Goal: Task Accomplishment & Management: Manage account settings

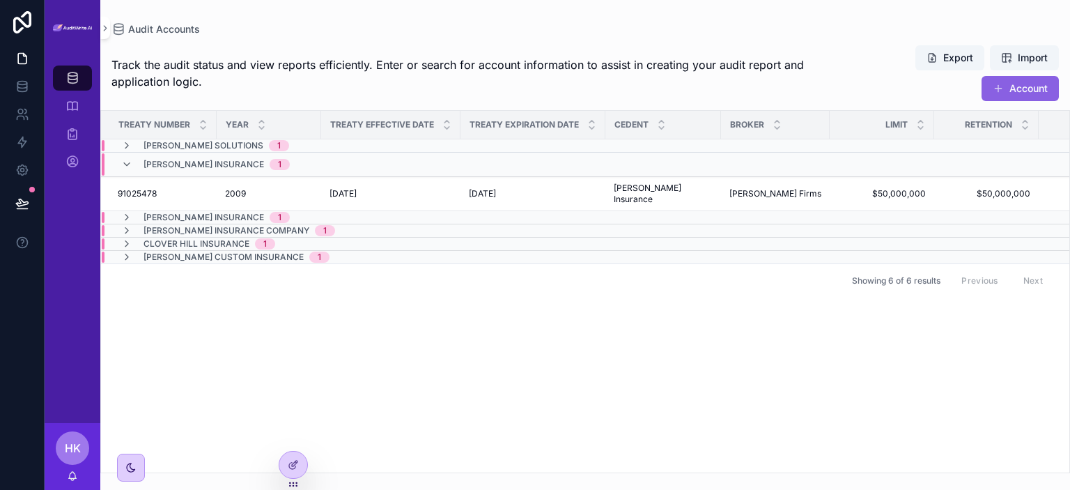
click at [70, 453] on span "HK" at bounding box center [73, 447] width 16 height 17
click at [164, 437] on div "Treaty Number Year Treaty Effective Date Treaty Expiration Date Cedent Broker L…" at bounding box center [585, 291] width 968 height 361
click at [68, 449] on span "HK" at bounding box center [73, 447] width 16 height 17
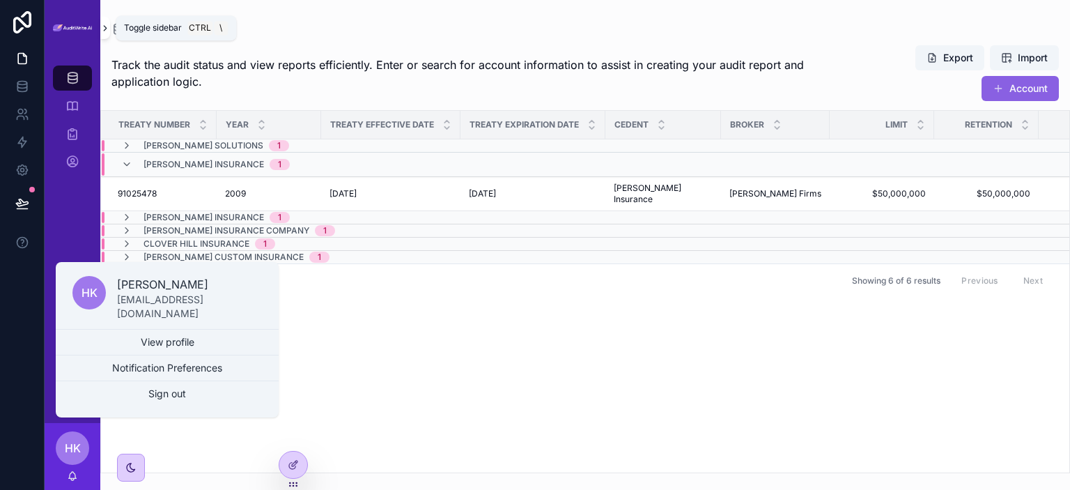
click at [106, 27] on icon "scrollable content" at bounding box center [105, 28] width 3 height 5
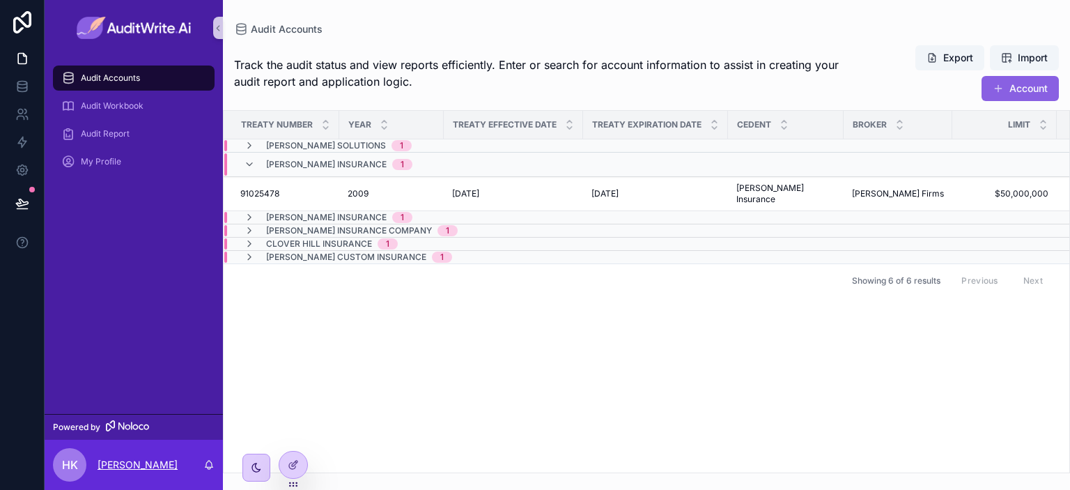
click at [115, 462] on p "[PERSON_NAME]" at bounding box center [137, 465] width 80 height 14
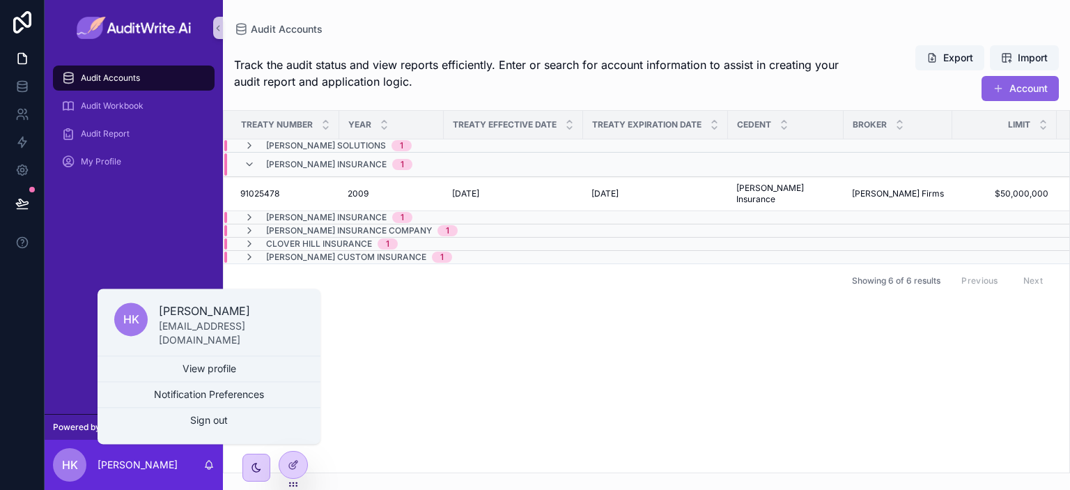
click at [72, 359] on div "Audit Accounts Audit Workbook Audit Report My Profile" at bounding box center [134, 235] width 178 height 358
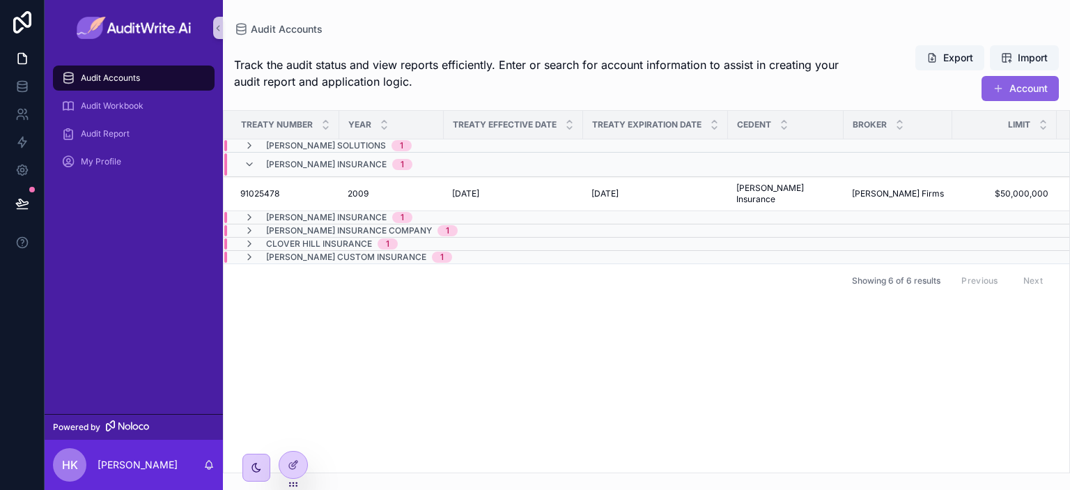
click at [68, 462] on span "HK" at bounding box center [70, 464] width 16 height 17
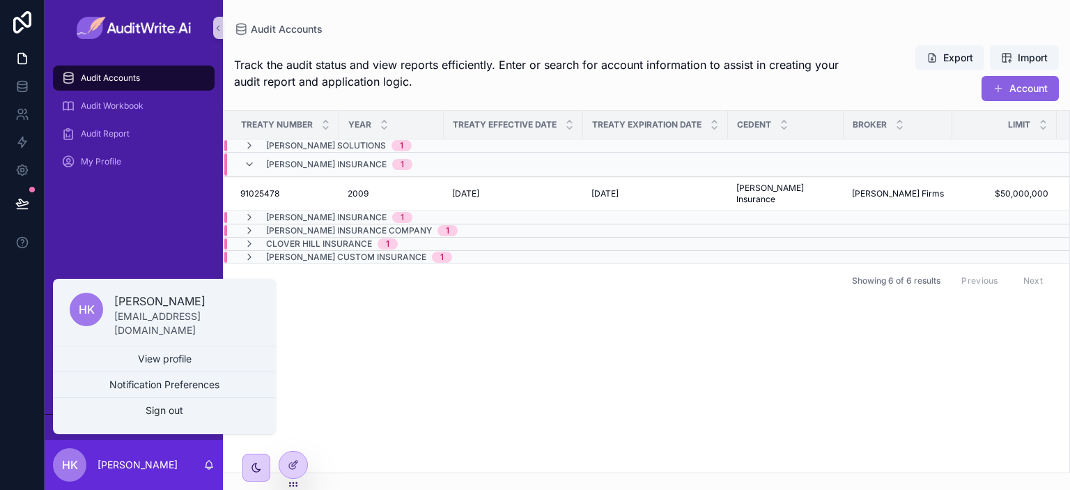
click at [306, 356] on div "Treaty Number Year Treaty Effective Date Treaty Expiration Date Cedent Broker L…" at bounding box center [646, 291] width 845 height 361
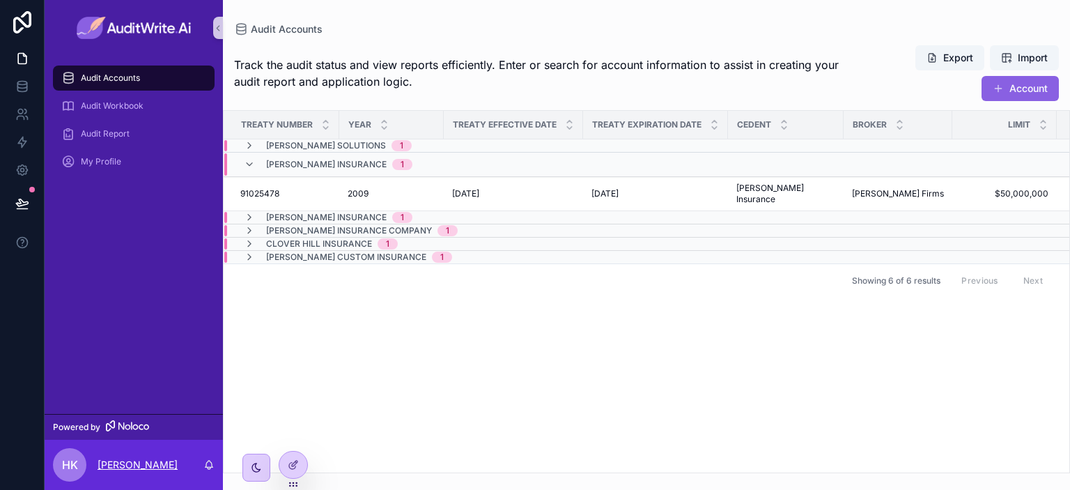
click at [118, 464] on p "[PERSON_NAME]" at bounding box center [137, 465] width 80 height 14
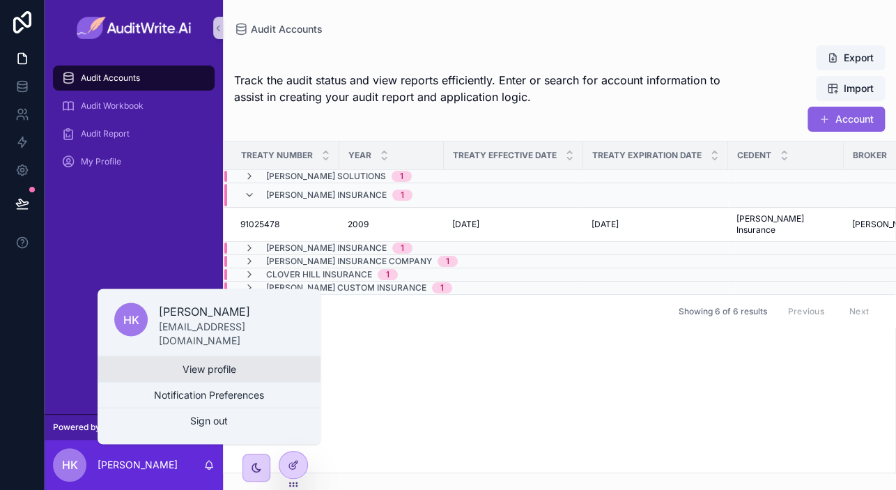
click at [196, 373] on link "View profile" at bounding box center [208, 368] width 223 height 25
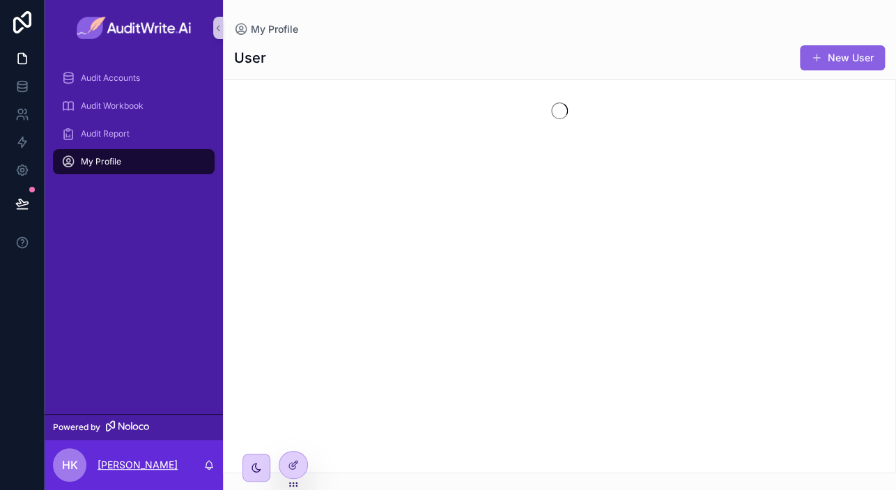
click at [129, 458] on p "[PERSON_NAME]" at bounding box center [137, 465] width 80 height 14
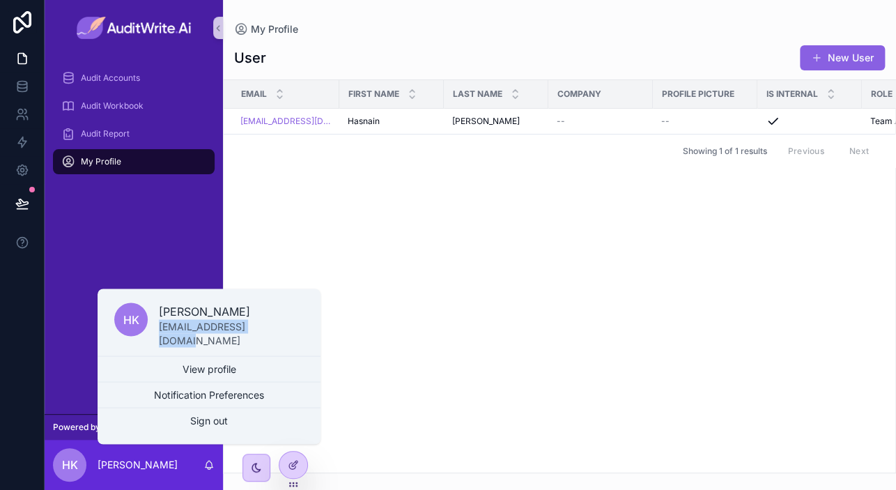
drag, startPoint x: 270, startPoint y: 333, endPoint x: 159, endPoint y: 328, distance: 111.5
click at [159, 328] on div "HK [PERSON_NAME] [EMAIL_ADDRESS][DOMAIN_NAME]" at bounding box center [208, 324] width 223 height 61
copy p "[EMAIL_ADDRESS][DOMAIN_NAME]"
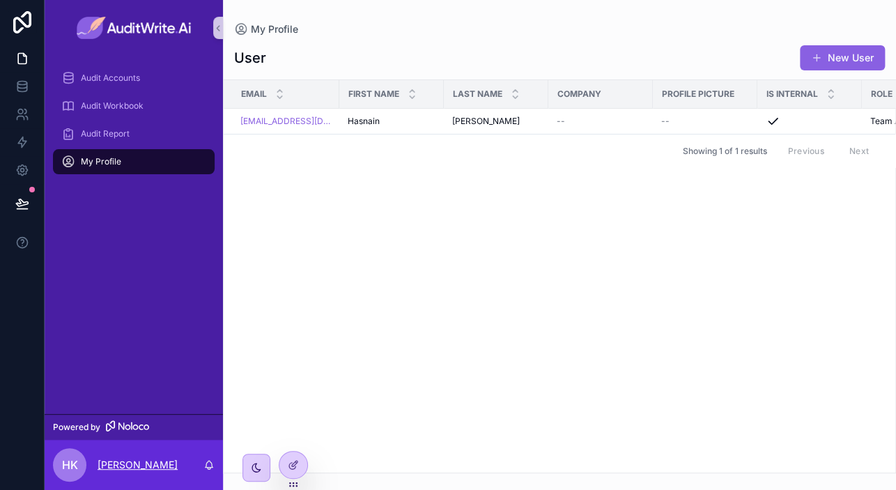
click at [153, 465] on p "[PERSON_NAME]" at bounding box center [137, 465] width 80 height 14
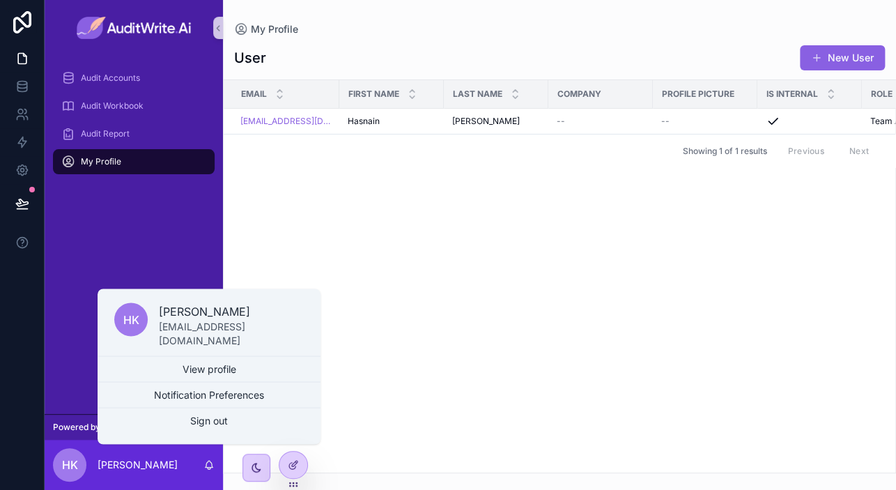
click at [224, 331] on p "[EMAIL_ADDRESS][DOMAIN_NAME]" at bounding box center [231, 333] width 145 height 28
click at [224, 331] on div "Email First name Last name Company Profile picture Is internal Role Invitation …" at bounding box center [559, 276] width 671 height 392
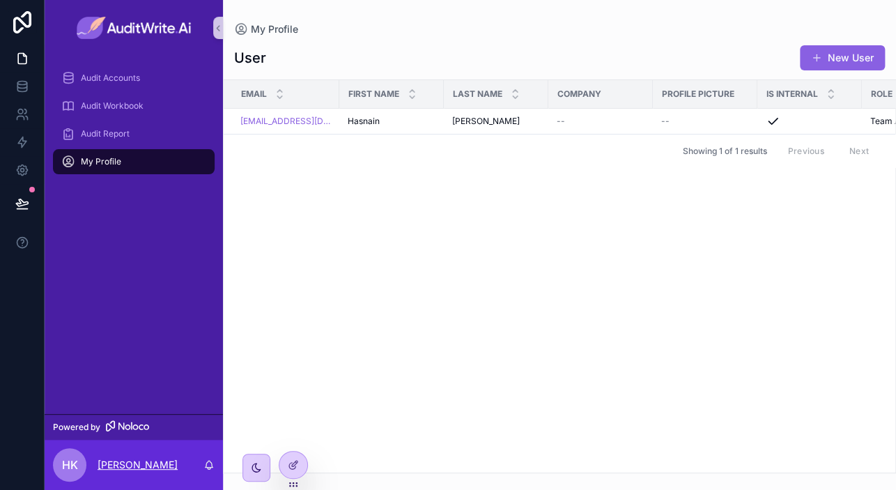
click at [162, 464] on p "[PERSON_NAME]" at bounding box center [137, 465] width 80 height 14
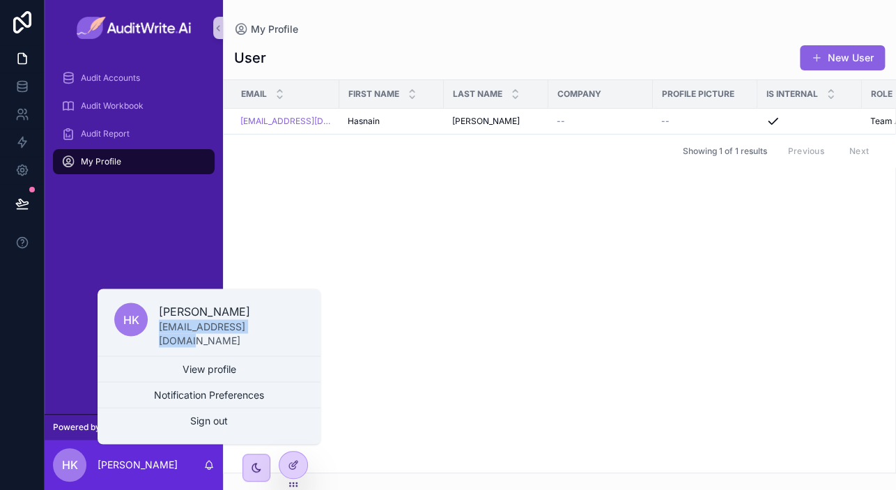
copy p "[EMAIL_ADDRESS][DOMAIN_NAME]"
drag, startPoint x: 268, startPoint y: 334, endPoint x: 159, endPoint y: 331, distance: 108.7
click at [159, 331] on div "HK [PERSON_NAME] [EMAIL_ADDRESS][DOMAIN_NAME]" at bounding box center [208, 324] width 223 height 61
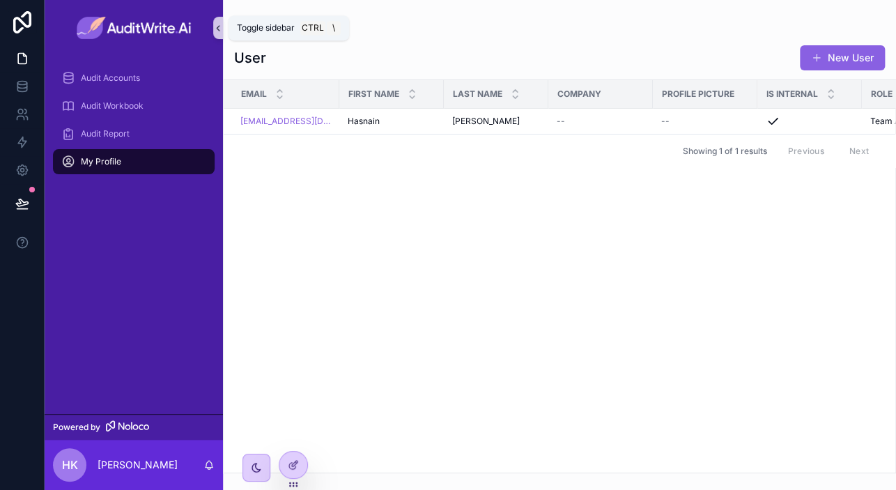
click at [215, 29] on icon "scrollable content" at bounding box center [218, 28] width 10 height 10
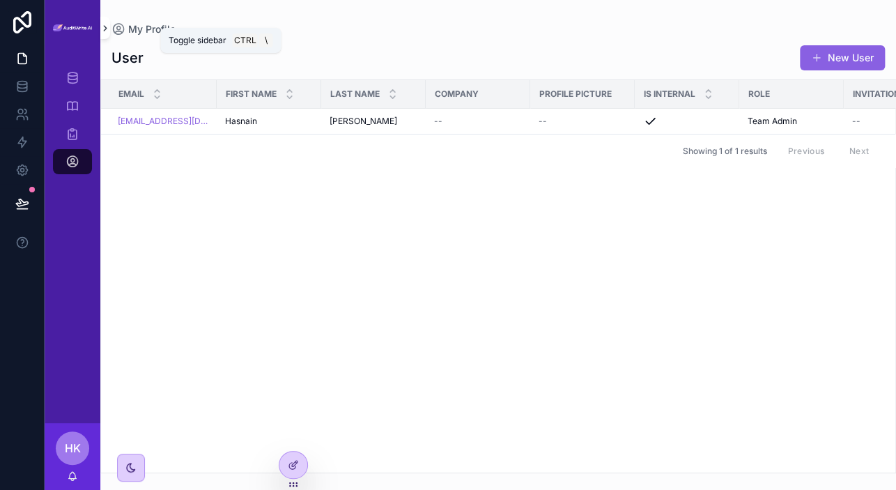
click at [106, 23] on icon "scrollable content" at bounding box center [105, 28] width 10 height 10
